Goal: Transaction & Acquisition: Purchase product/service

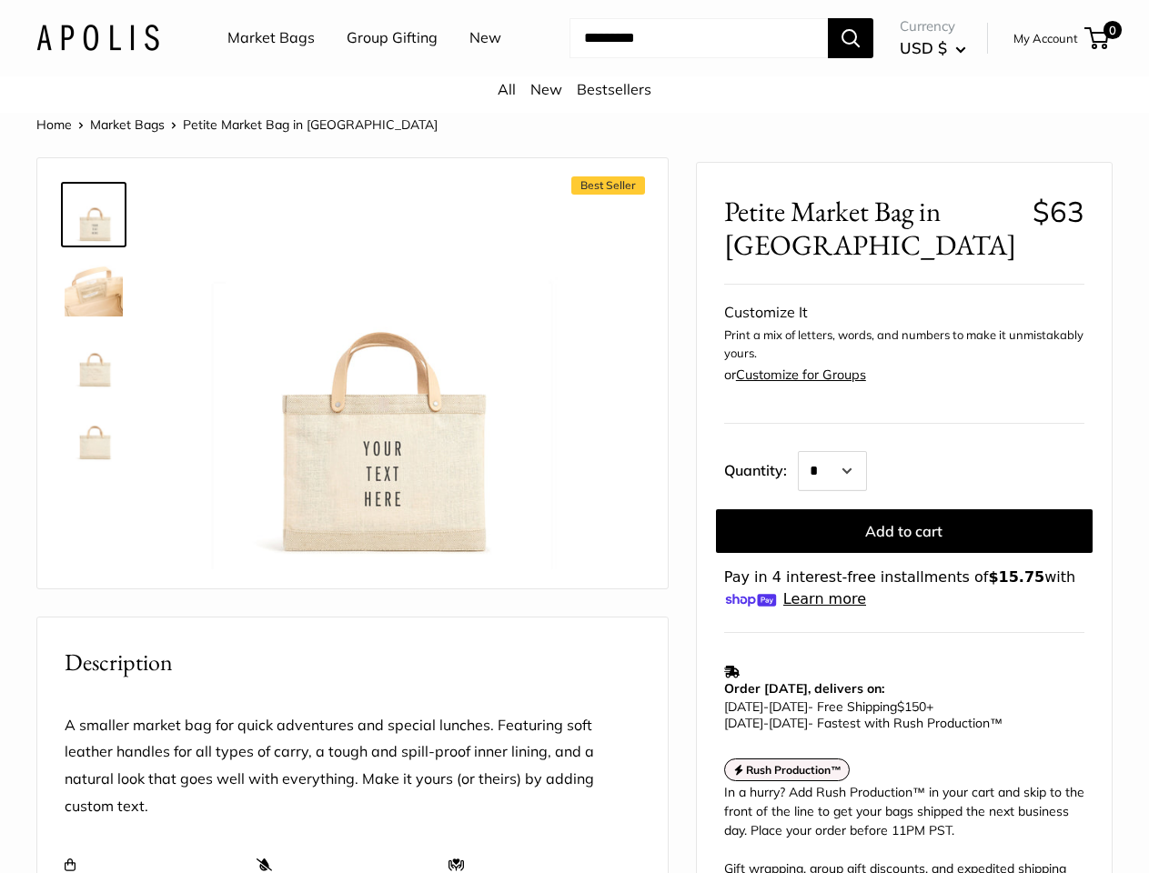
click at [574, 437] on div "Best Seller Roll over image to zoom in" at bounding box center [352, 373] width 585 height 394
click at [574, 58] on input "Search..." at bounding box center [698, 38] width 258 height 40
click at [376, 67] on ul "Market Bags Group Gifting New" at bounding box center [380, 38] width 306 height 58
click at [682, 58] on input "Search..." at bounding box center [698, 38] width 258 height 40
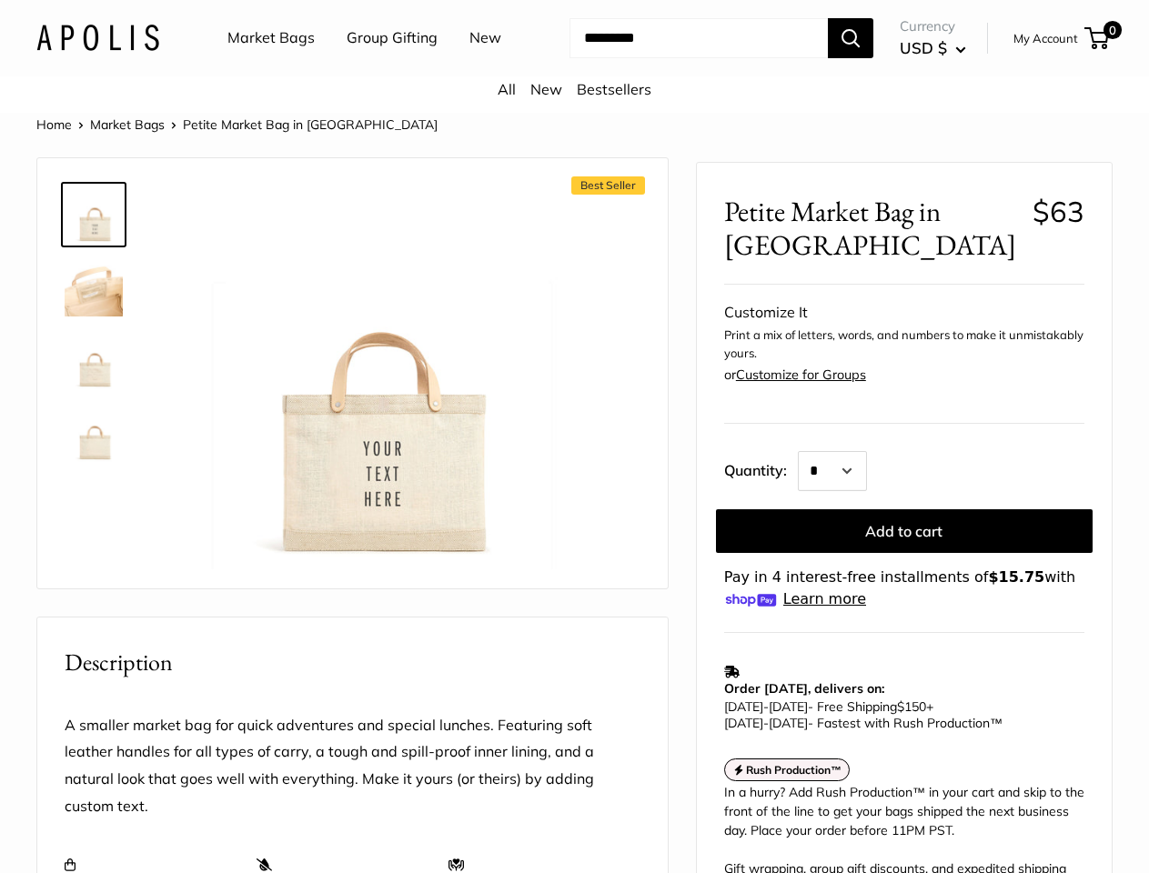
click at [574, 504] on div "Best Seller Roll over image to zoom in" at bounding box center [352, 373] width 585 height 394
click at [375, 399] on img at bounding box center [375, 378] width 384 height 384
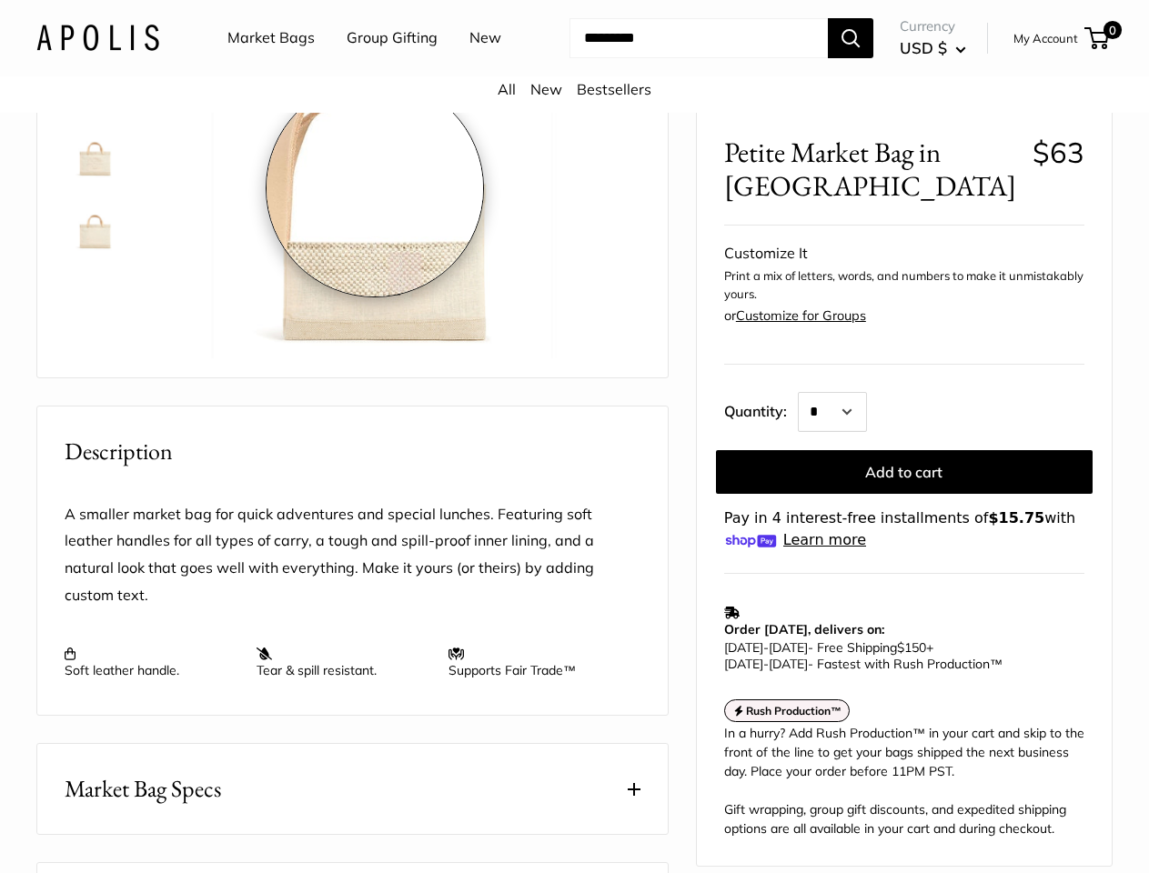
click at [375, 359] on div "Roll over image to zoom in" at bounding box center [375, 167] width 384 height 385
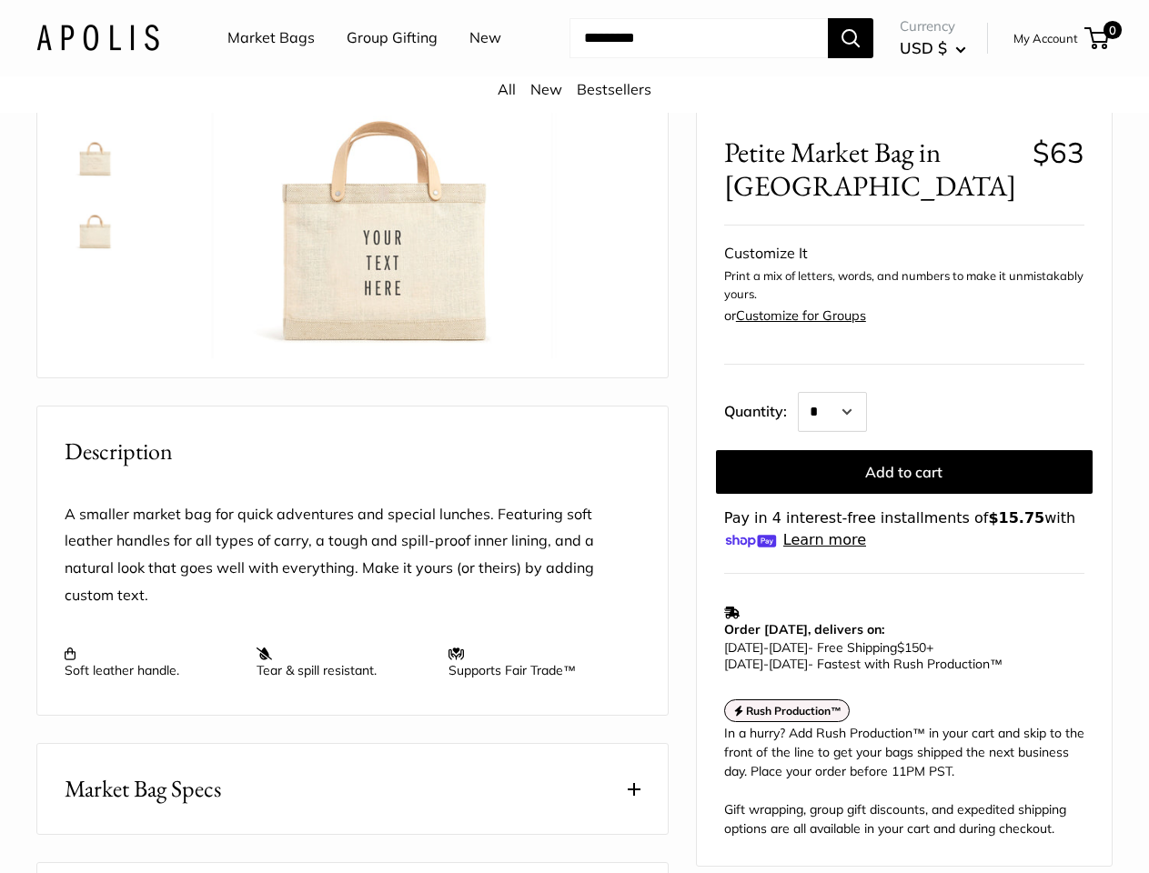
click at [904, 515] on p "Pay in 4 interest-free installments of $15.75 with Learn more Your purchasing p…" at bounding box center [904, 529] width 360 height 44
click at [483, 667] on div "A smaller market bag for quick adventures and special lunches. Featuring soft l…" at bounding box center [353, 590] width 576 height 178
